Goal: Task Accomplishment & Management: Use online tool/utility

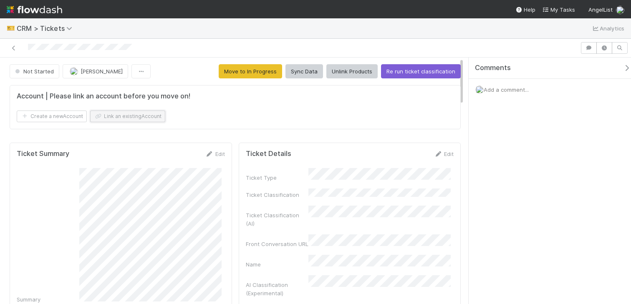
click at [159, 116] on button "Link an existing Account" at bounding box center [127, 117] width 75 height 12
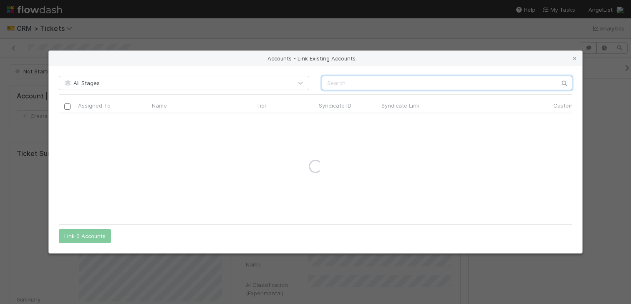
click at [347, 82] on input "text" at bounding box center [447, 83] width 251 height 14
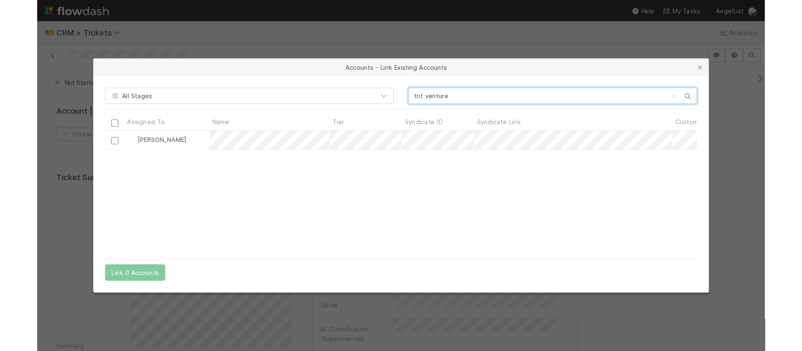
scroll to position [101, 507]
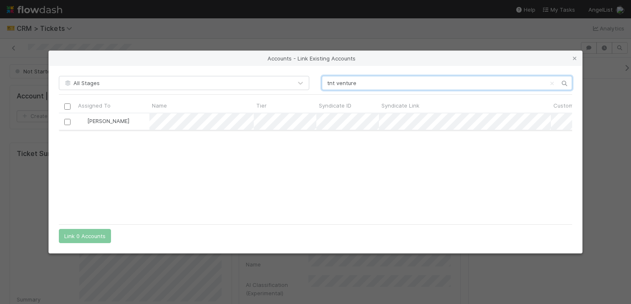
type input "tnt venture"
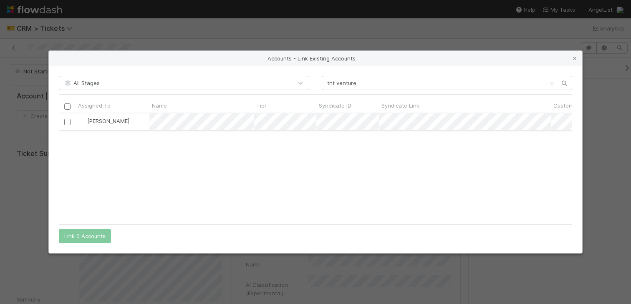
click at [66, 121] on input "checkbox" at bounding box center [67, 122] width 6 height 6
click at [84, 240] on button "Link 1 Account" at bounding box center [83, 236] width 48 height 14
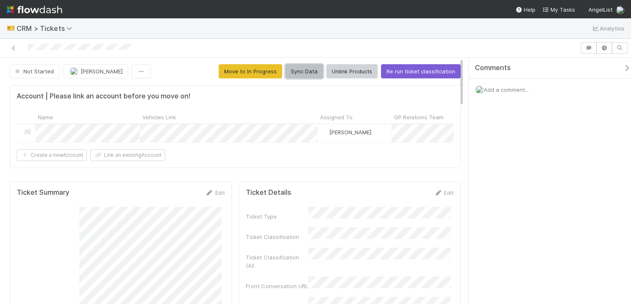
click at [303, 72] on button "Sync Data" at bounding box center [305, 71] width 38 height 14
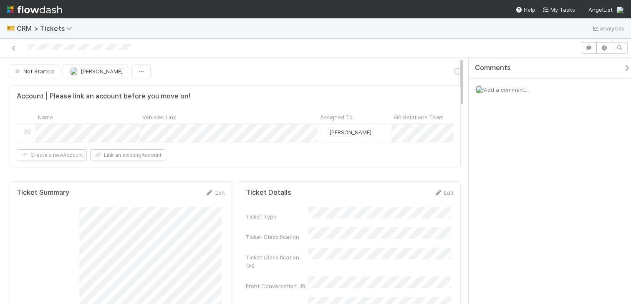
click at [623, 68] on icon "button" at bounding box center [627, 68] width 8 height 7
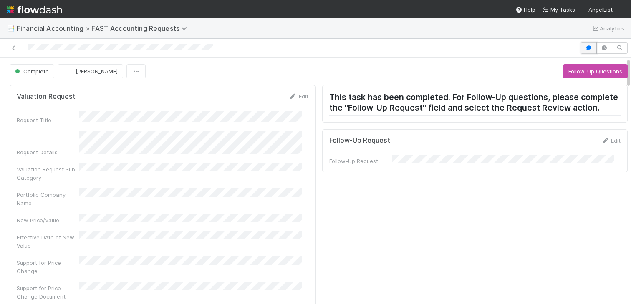
click at [585, 46] on icon "button" at bounding box center [589, 48] width 8 height 5
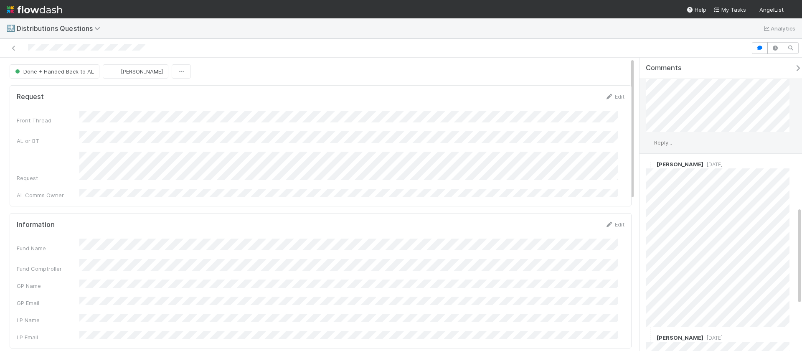
scroll to position [445, 0]
